Goal: Entertainment & Leisure: Consume media (video, audio)

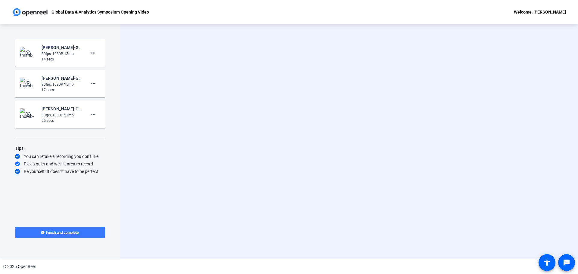
click at [26, 54] on mat-icon "play_circle_outline" at bounding box center [28, 53] width 7 height 6
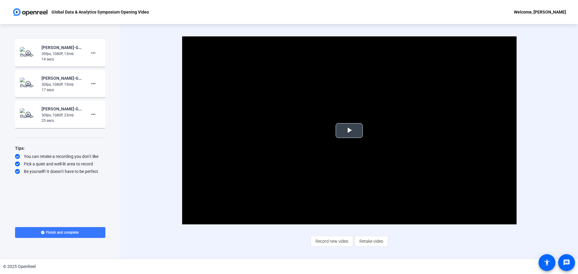
click at [349, 131] on span "Video Player" at bounding box center [349, 131] width 0 height 0
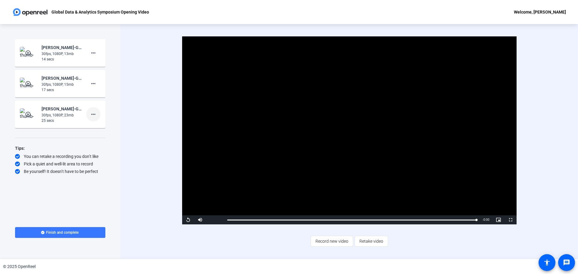
click at [94, 115] on mat-icon "more_horiz" at bounding box center [93, 114] width 7 height 7
click at [52, 113] on div at bounding box center [289, 137] width 578 height 274
click at [28, 116] on mat-icon "play_circle_outline" at bounding box center [28, 114] width 7 height 6
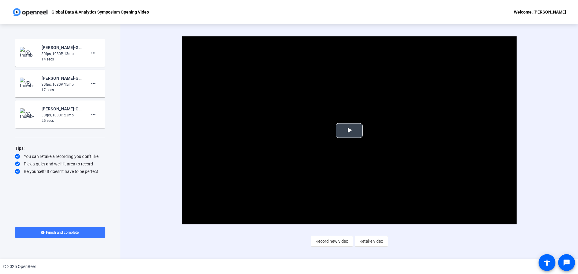
click at [349, 131] on span "Video Player" at bounding box center [349, 131] width 0 height 0
click at [27, 80] on img at bounding box center [29, 84] width 18 height 12
click at [349, 131] on span "Video Player" at bounding box center [349, 131] width 0 height 0
click at [26, 112] on mat-icon "play_circle_outline" at bounding box center [28, 114] width 7 height 6
